Goal: Task Accomplishment & Management: Complete application form

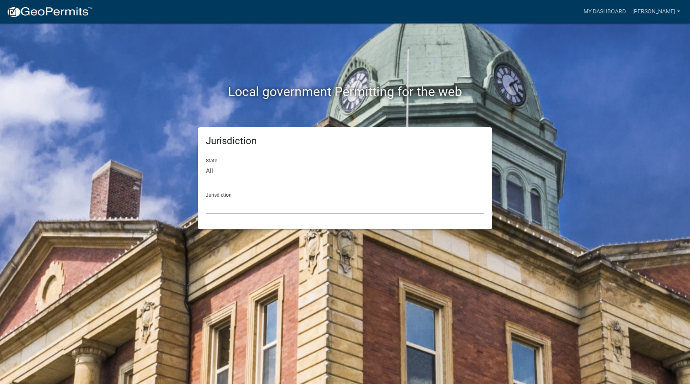
click at [326, 203] on select "[GEOGRAPHIC_DATA], [US_STATE] [GEOGRAPHIC_DATA], [US_STATE][PERSON_NAME][GEOGRA…" at bounding box center [345, 205] width 279 height 17
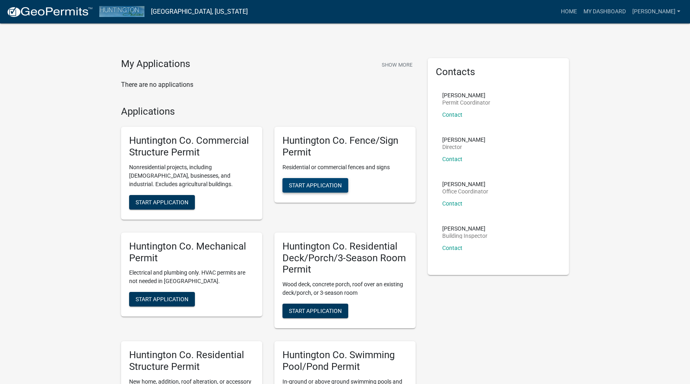
click at [332, 188] on span "Start Application" at bounding box center [315, 185] width 53 height 6
click at [654, 78] on div "My Applications Show More There are no applications Applications Huntington Co.…" at bounding box center [345, 268] width 690 height 536
click at [321, 188] on span "Start Application" at bounding box center [315, 185] width 53 height 6
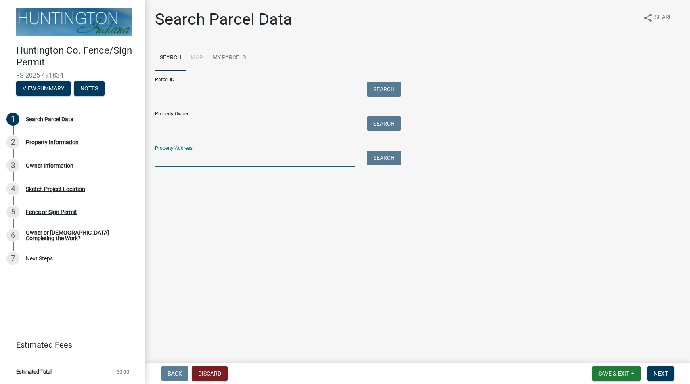
click at [240, 165] on input "Property Address:" at bounding box center [255, 159] width 200 height 17
click at [216, 159] on input "[STREET_ADDRESS]" at bounding box center [255, 159] width 200 height 17
click at [377, 158] on button "Search" at bounding box center [384, 158] width 34 height 15
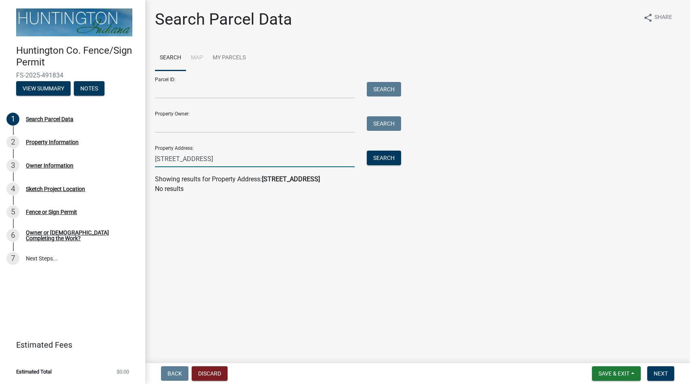
click at [274, 152] on input "[STREET_ADDRESS]" at bounding box center [255, 159] width 200 height 17
click at [274, 153] on input "[STREET_ADDRESS]" at bounding box center [255, 159] width 200 height 17
click at [278, 163] on input "[STREET_ADDRESS]" at bounding box center [255, 159] width 200 height 17
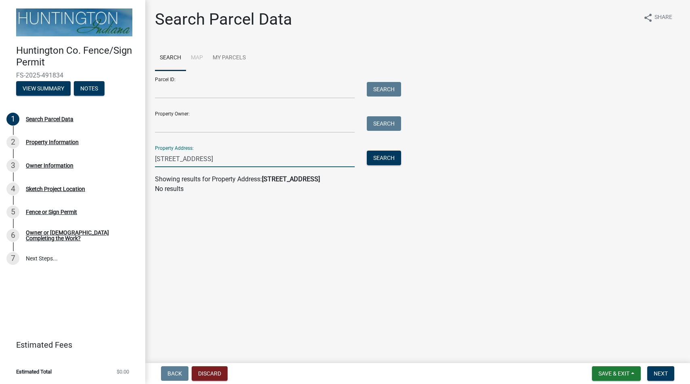
click at [278, 163] on input "[STREET_ADDRESS]" at bounding box center [255, 159] width 200 height 17
click at [226, 164] on input "7905" at bounding box center [255, 159] width 200 height 17
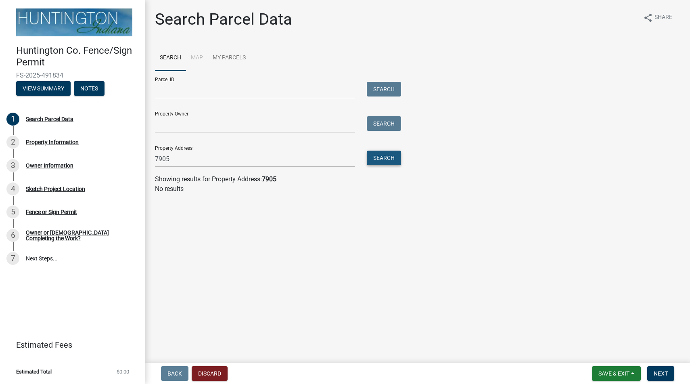
click at [377, 159] on button "Search" at bounding box center [384, 158] width 34 height 15
click at [268, 159] on input "7905" at bounding box center [255, 159] width 200 height 17
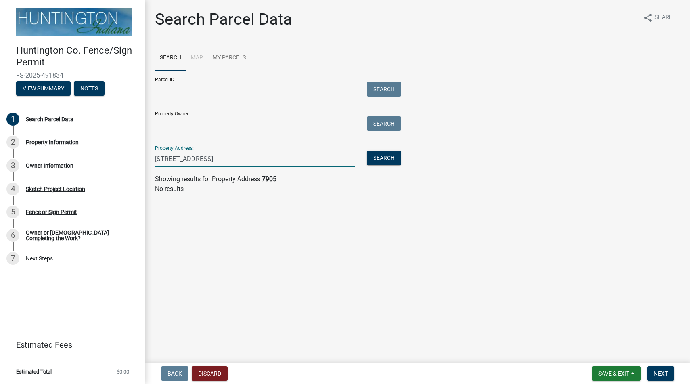
click at [242, 160] on input "[STREET_ADDRESS]" at bounding box center [255, 159] width 200 height 17
drag, startPoint x: 242, startPoint y: 160, endPoint x: 133, endPoint y: 161, distance: 109.0
click at [133, 161] on div "Huntington Co. Fence/Sign Permit FS-2025-491834 View Summary Notes 1 Search Par…" at bounding box center [345, 192] width 690 height 384
click at [220, 161] on input "W County Line Rd S" at bounding box center [255, 159] width 200 height 17
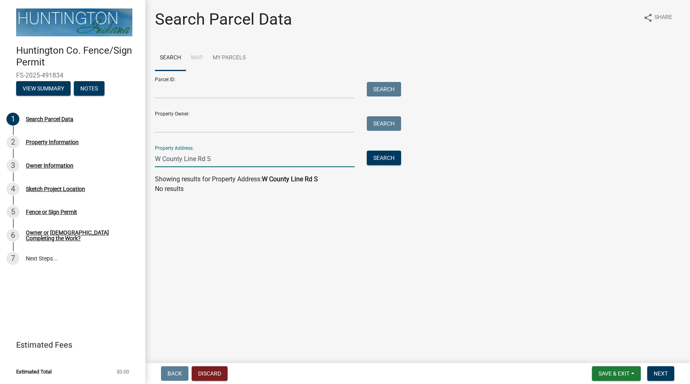
click at [220, 161] on input "W County Line Rd S" at bounding box center [255, 159] width 200 height 17
type input "W County Line Rd S"
